Goal: Transaction & Acquisition: Purchase product/service

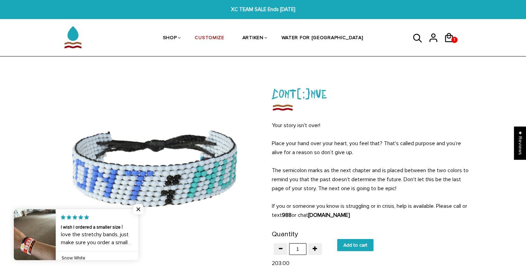
scroll to position [35, 0]
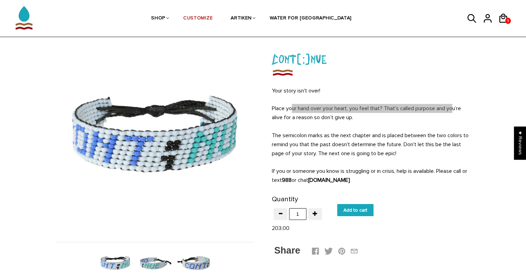
drag, startPoint x: 293, startPoint y: 109, endPoint x: 454, endPoint y: 105, distance: 160.9
click at [454, 105] on span "Place your hand over your heart, you feel that? That's called purpose and you’r…" at bounding box center [366, 113] width 189 height 16
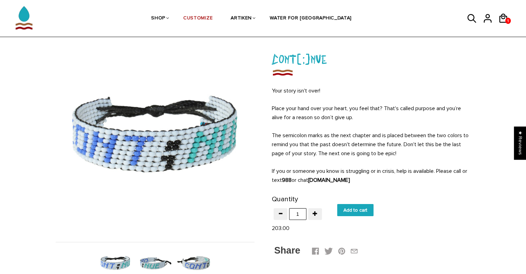
click at [397, 135] on p "The semicolon marks as the next chapter and is placed between the two colors to…" at bounding box center [371, 144] width 199 height 27
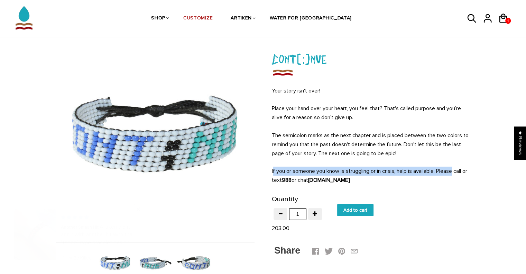
drag, startPoint x: 274, startPoint y: 172, endPoint x: 457, endPoint y: 168, distance: 182.7
click at [457, 168] on p "If you or someone you know is struggling or in crisis, help is available. Pleas…" at bounding box center [371, 175] width 199 height 18
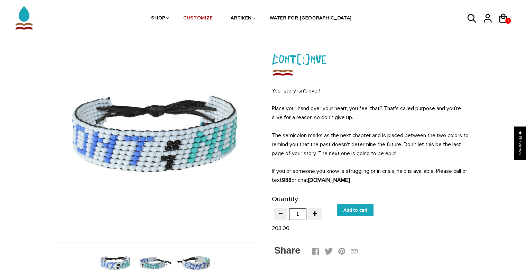
click at [295, 181] on p "If you or someone you know is struggling or in crisis, help is available. Pleas…" at bounding box center [371, 175] width 199 height 18
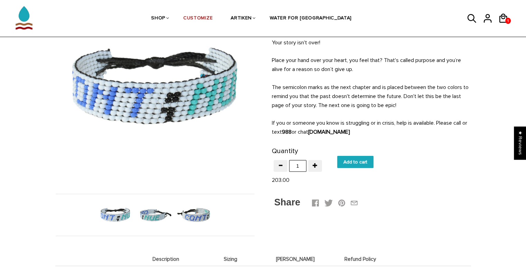
scroll to position [104, 0]
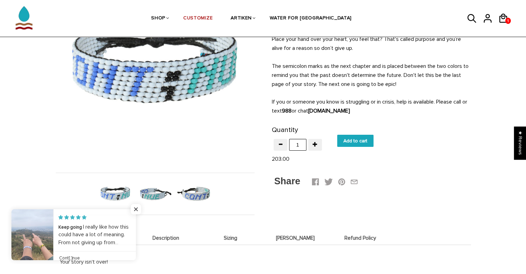
click at [151, 193] on img at bounding box center [155, 194] width 36 height 36
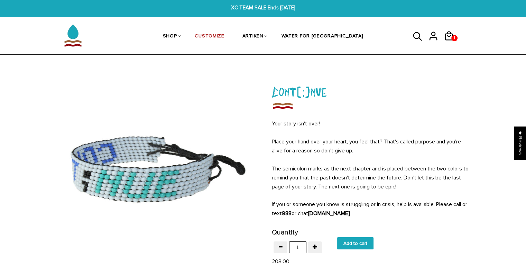
scroll to position [69, 0]
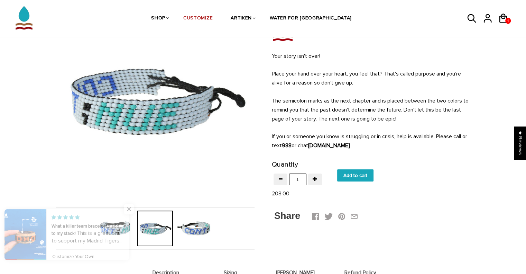
click at [360, 173] on input "Add to cart" at bounding box center [355, 175] width 36 height 12
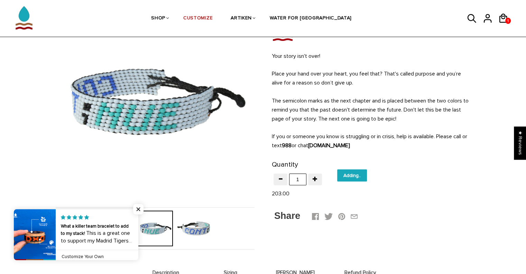
type input "Add to cart"
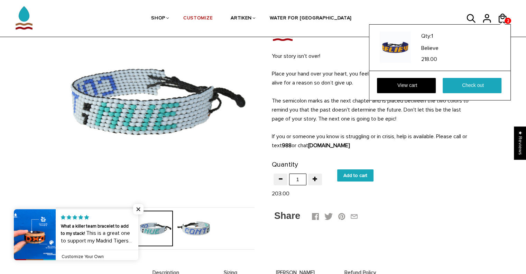
click at [506, 24] on div "Qty: 1 Believe 218.00 View cart Check out" at bounding box center [440, 62] width 142 height 76
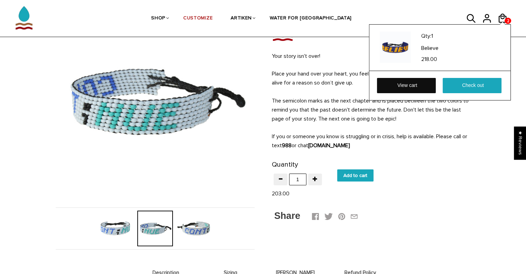
click at [394, 89] on link "View cart" at bounding box center [406, 85] width 59 height 15
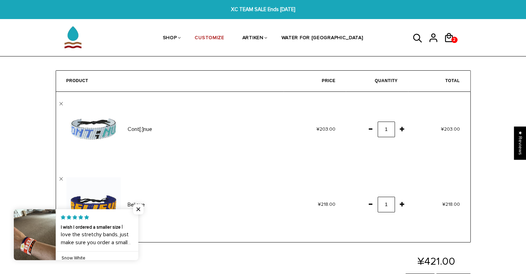
click at [368, 204] on span at bounding box center [371, 204] width 12 height 12
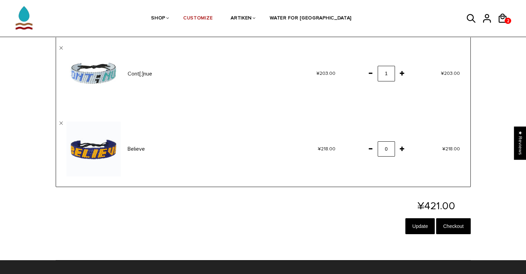
scroll to position [69, 0]
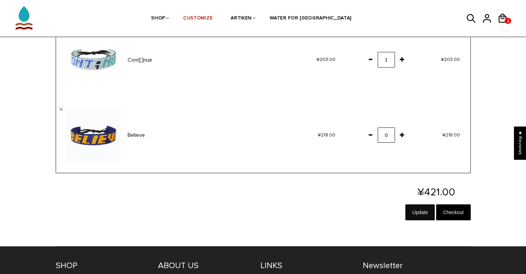
click at [414, 211] on input "Update" at bounding box center [420, 212] width 29 height 16
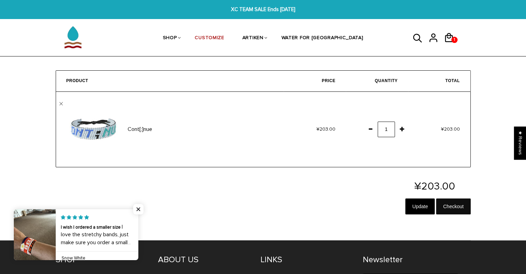
click at [453, 203] on input "Checkout" at bounding box center [453, 206] width 34 height 16
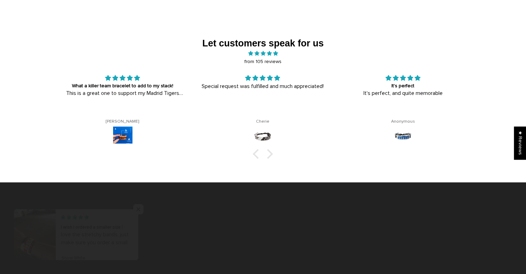
scroll to position [1138, 0]
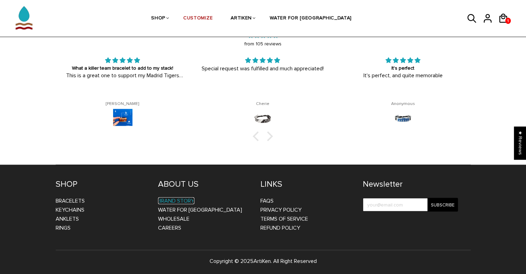
click at [186, 199] on link "BRAND STORY" at bounding box center [176, 200] width 36 height 7
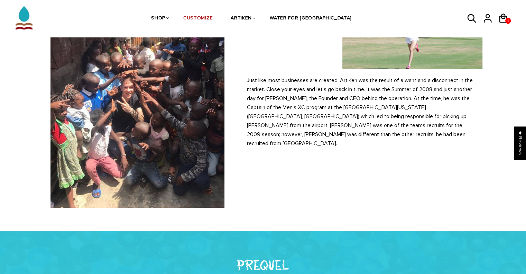
scroll to position [69, 0]
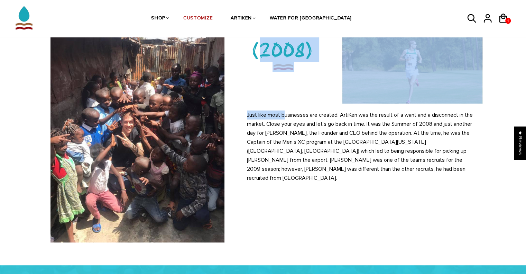
drag, startPoint x: 285, startPoint y: 116, endPoint x: 490, endPoint y: 141, distance: 206.4
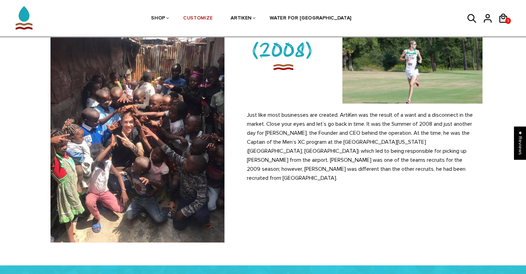
click at [368, 190] on div "PREQUEL (2008) Just like most businesses are created. ArtiKen was the result of…" at bounding box center [266, 126] width 443 height 232
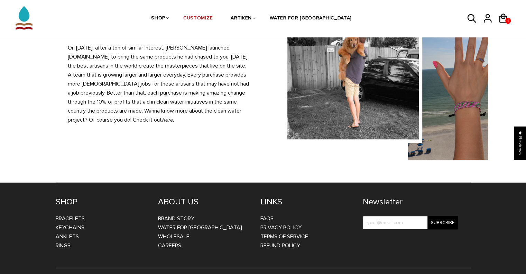
scroll to position [687, 0]
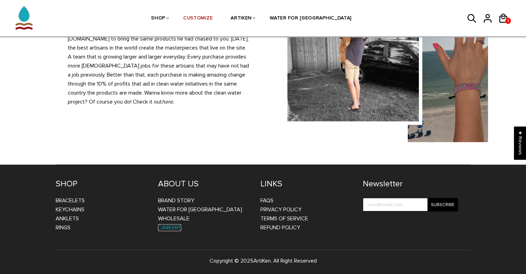
click at [166, 226] on link "CAREERS" at bounding box center [169, 227] width 23 height 7
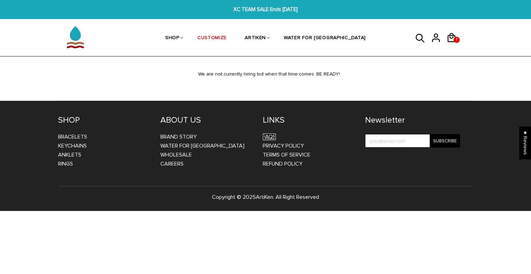
click at [274, 133] on li "FAQs" at bounding box center [309, 136] width 92 height 9
click at [271, 134] on link "FAQs" at bounding box center [269, 136] width 13 height 7
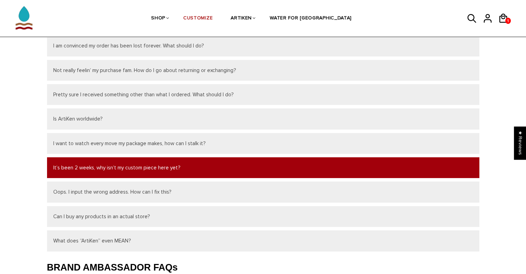
scroll to position [69, 0]
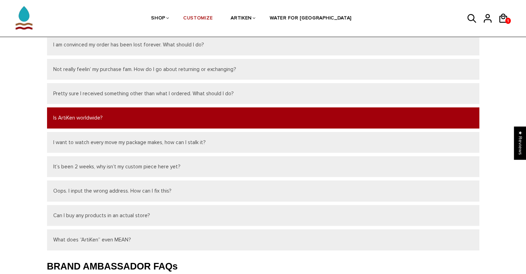
click at [118, 117] on button "Is ArtiKen worldwide?" at bounding box center [263, 117] width 432 height 21
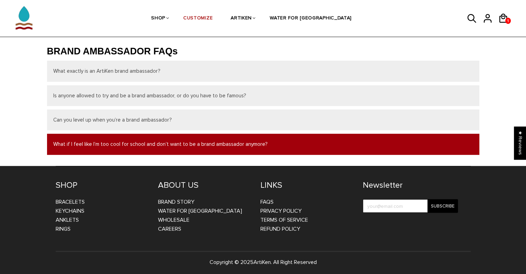
scroll to position [302, 0]
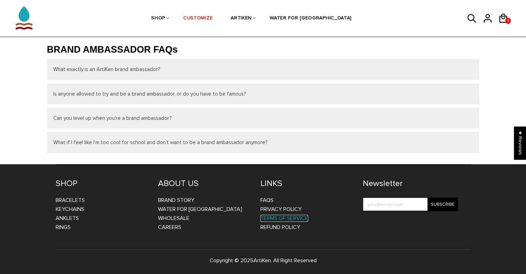
click at [284, 216] on link "Terms of Service" at bounding box center [285, 218] width 48 height 7
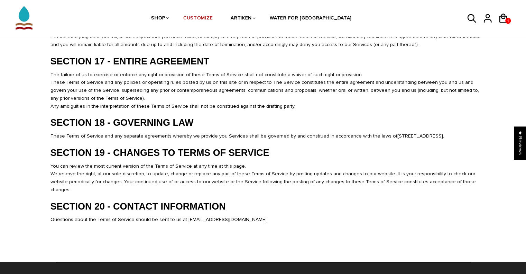
scroll to position [1315, 0]
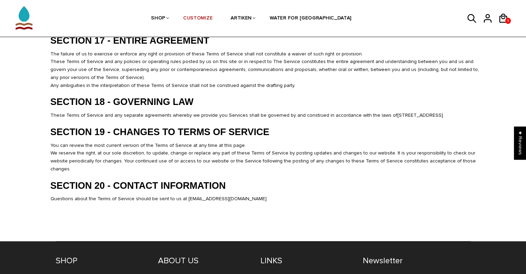
click at [170, 180] on h2 "SECTION 20 - CONTACT INFORMATION" at bounding box center [267, 186] width 432 height 12
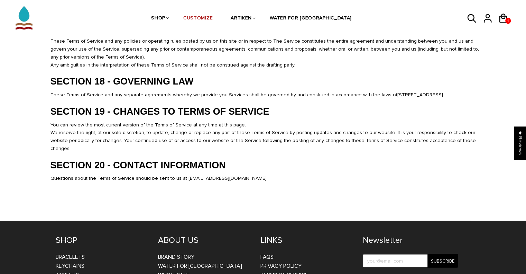
scroll to position [1344, 0]
